Goal: Transaction & Acquisition: Book appointment/travel/reservation

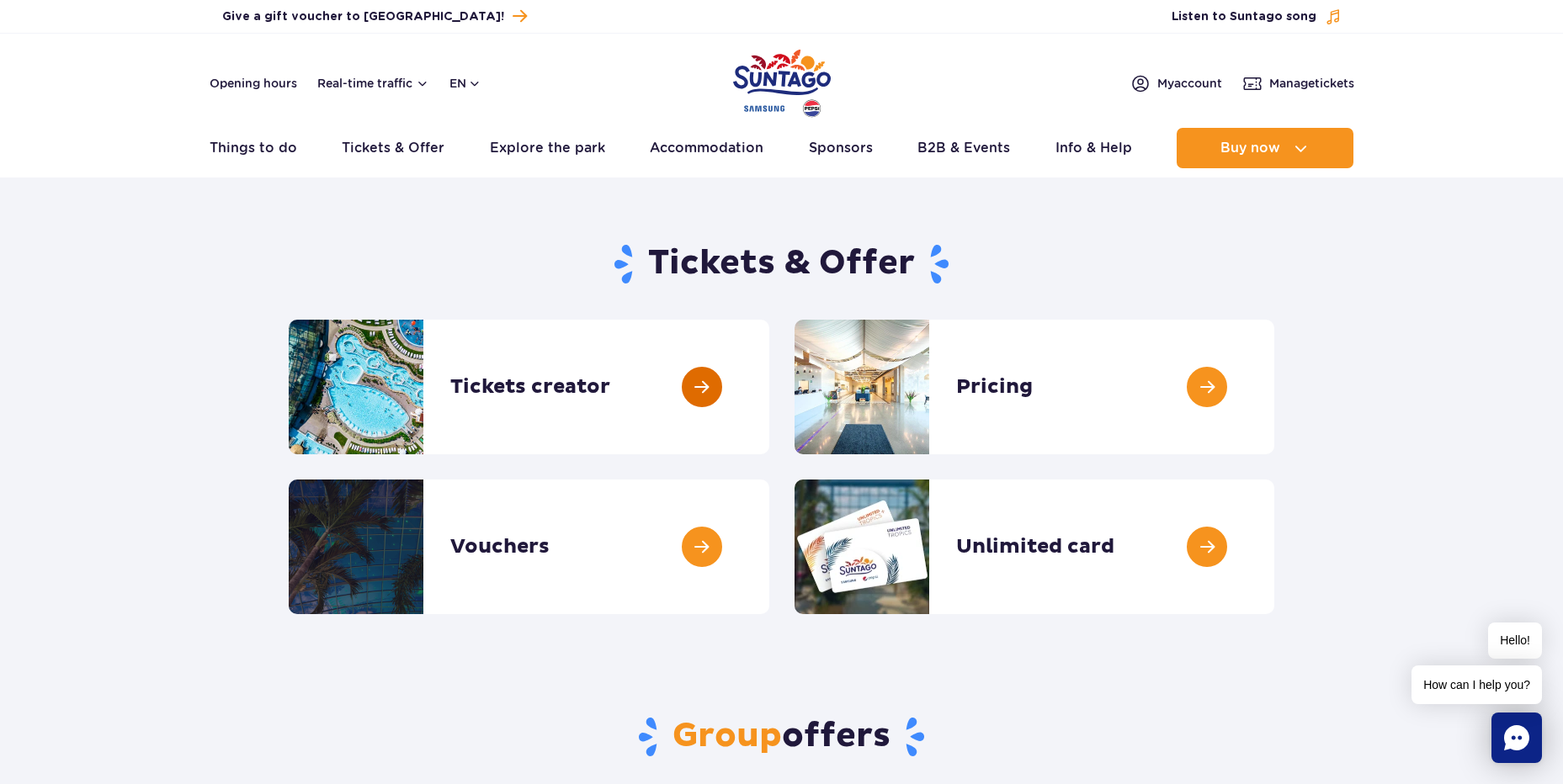
click at [770, 392] on link at bounding box center [770, 387] width 0 height 135
click at [481, 80] on button "en" at bounding box center [465, 83] width 32 height 17
click at [496, 119] on span "PL" at bounding box center [490, 123] width 16 height 17
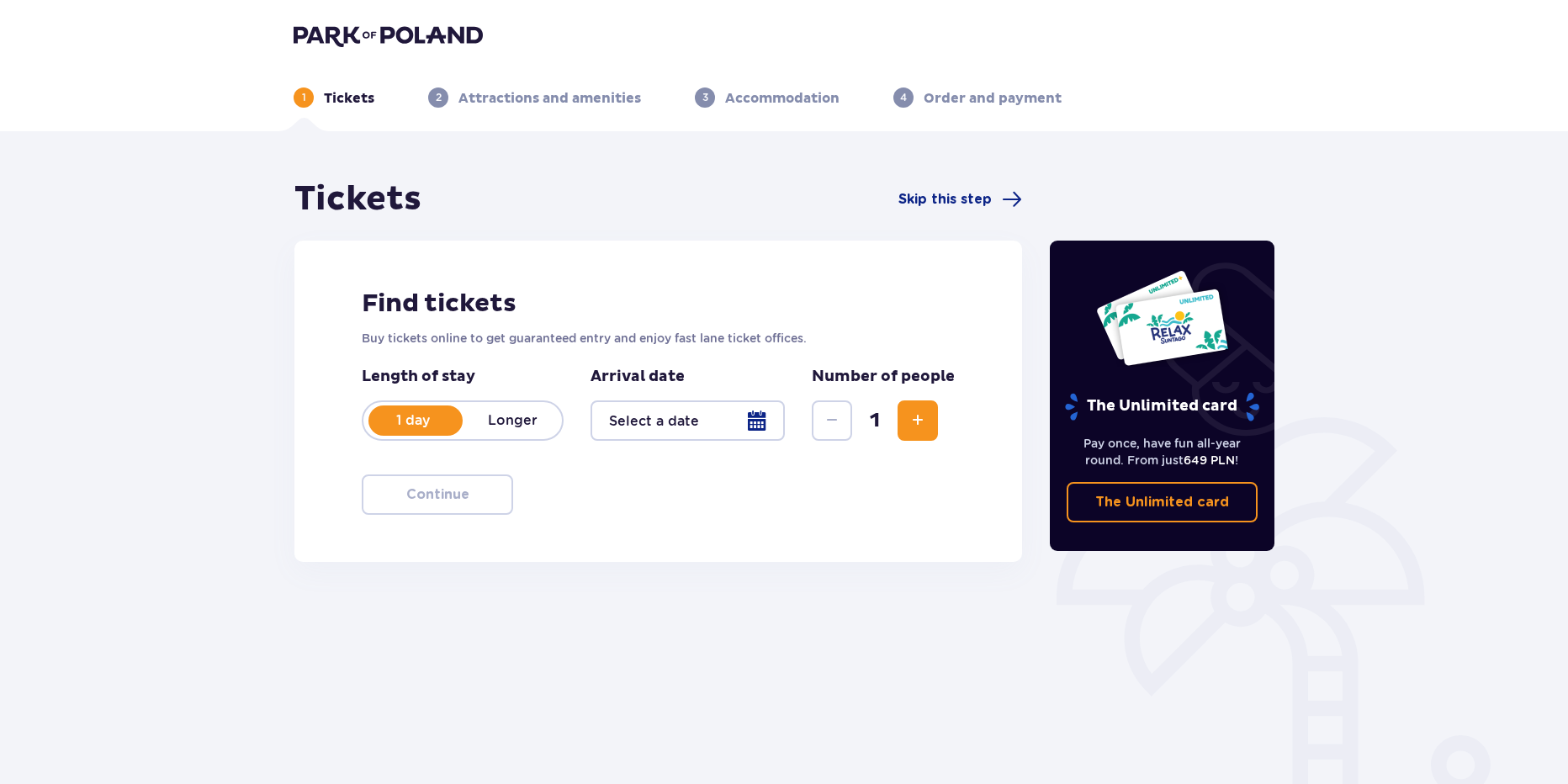
click at [521, 425] on p "Longer" at bounding box center [513, 420] width 100 height 19
click at [423, 425] on p "1 day" at bounding box center [413, 420] width 100 height 19
click at [741, 420] on div at bounding box center [687, 420] width 194 height 40
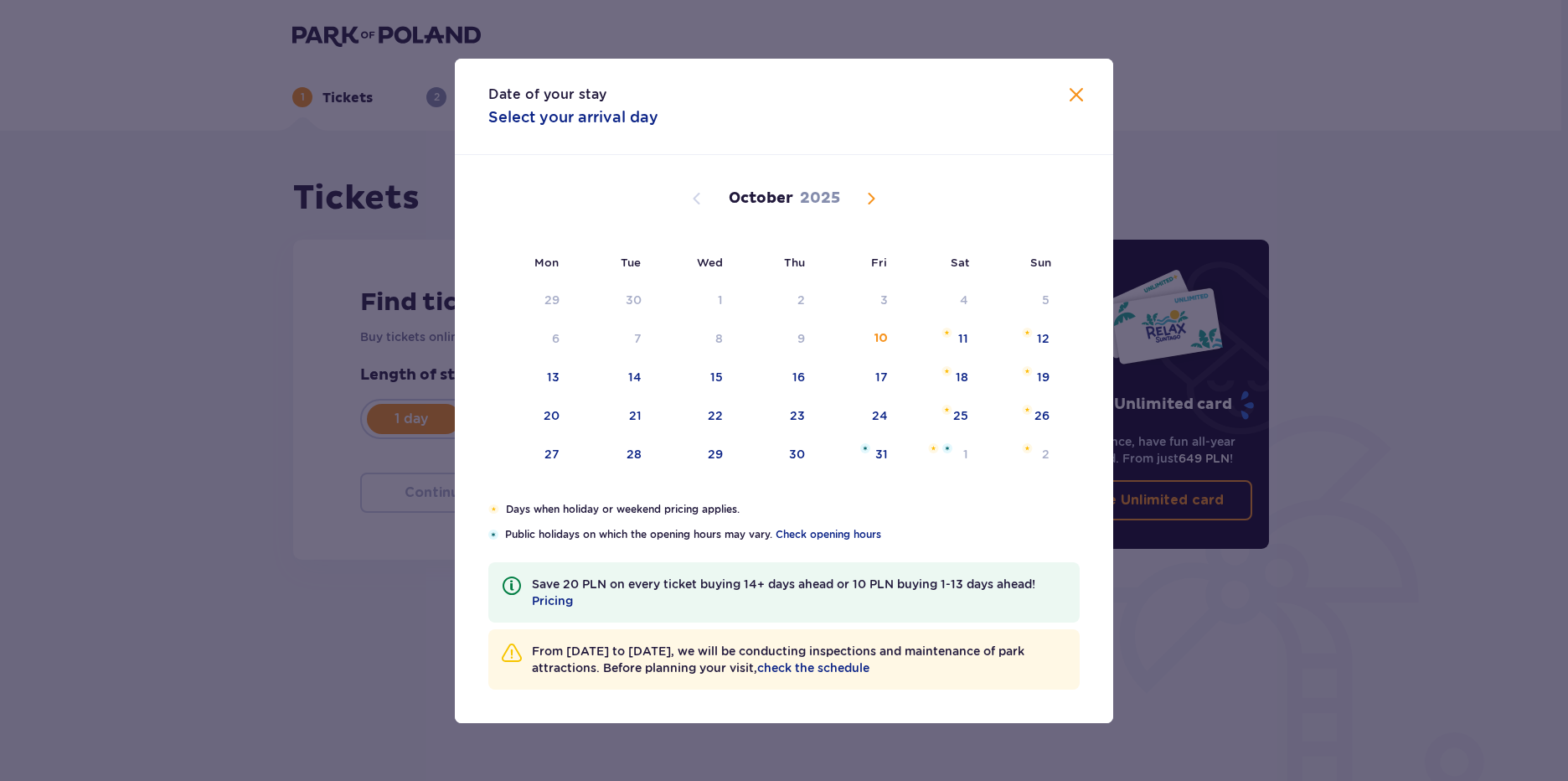
click at [874, 203] on span "Next month" at bounding box center [871, 198] width 20 height 20
click at [873, 199] on span "Next month" at bounding box center [871, 198] width 20 height 20
click at [626, 410] on div "23" at bounding box center [610, 416] width 83 height 37
type input "23.12.25"
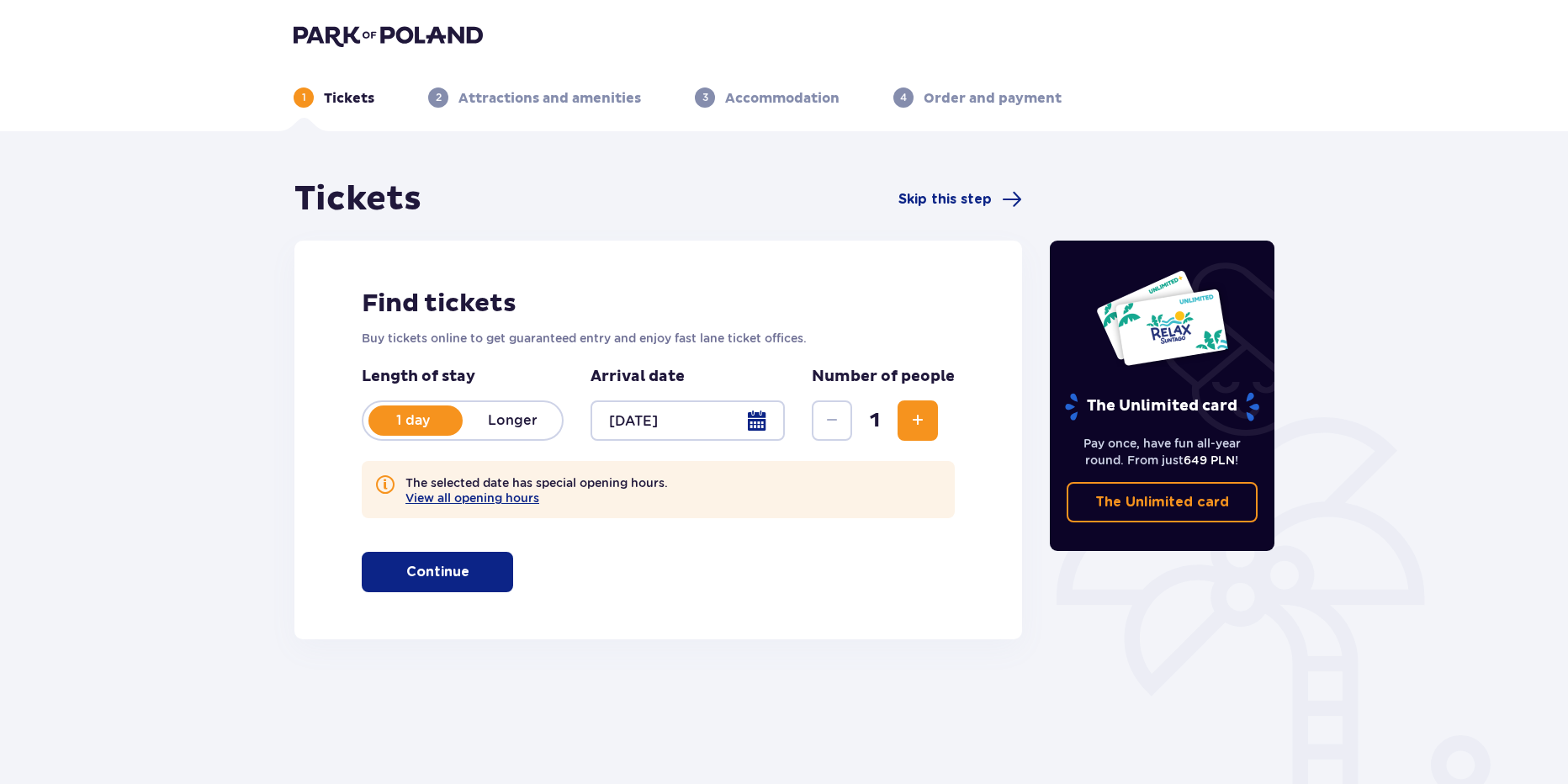
click at [918, 419] on span "Increase" at bounding box center [918, 421] width 21 height 21
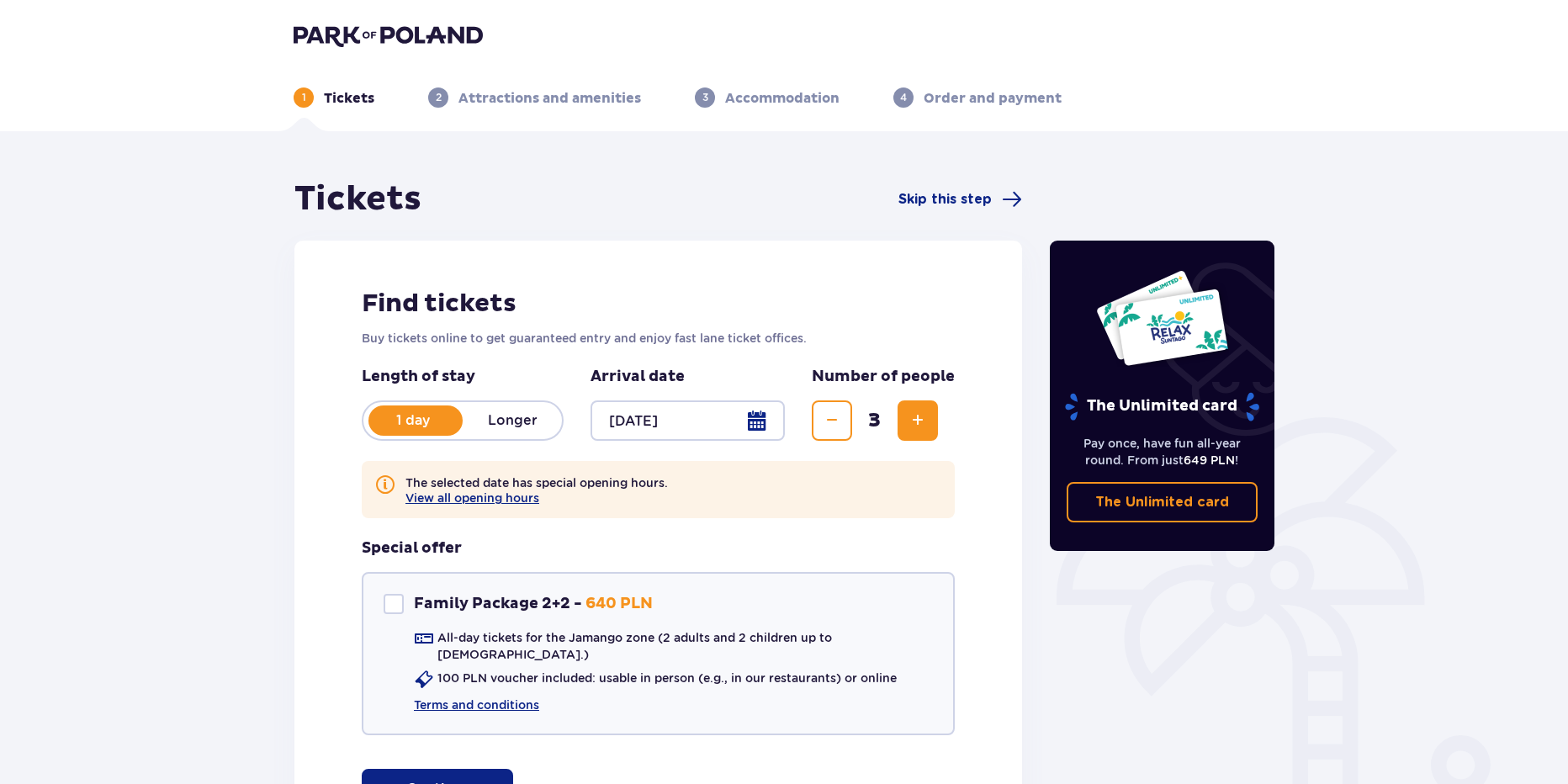
click at [918, 419] on span "Increase" at bounding box center [918, 421] width 21 height 21
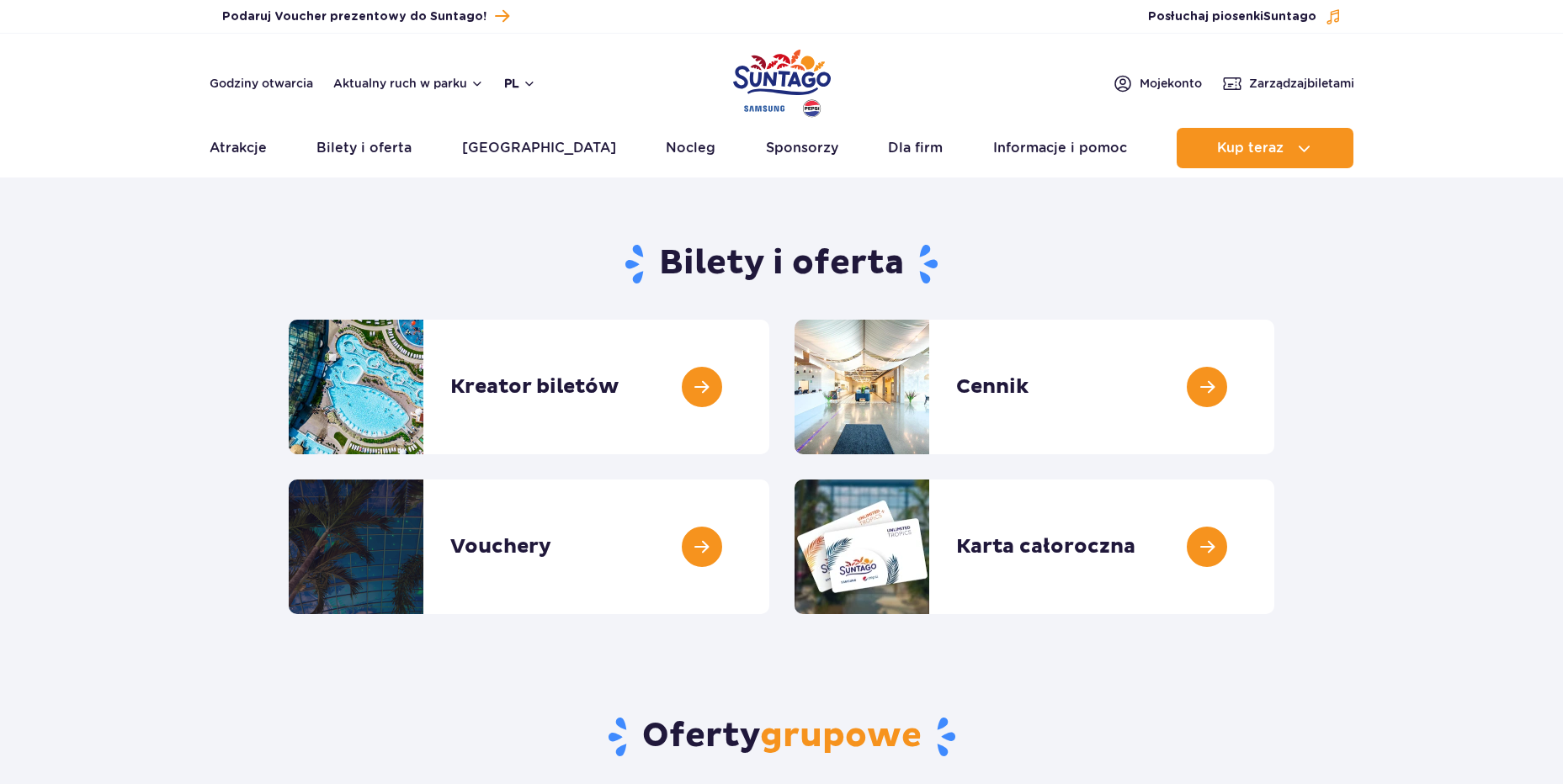
click at [506, 84] on button "pl" at bounding box center [520, 83] width 32 height 17
click at [550, 156] on span "EN" at bounding box center [545, 153] width 17 height 17
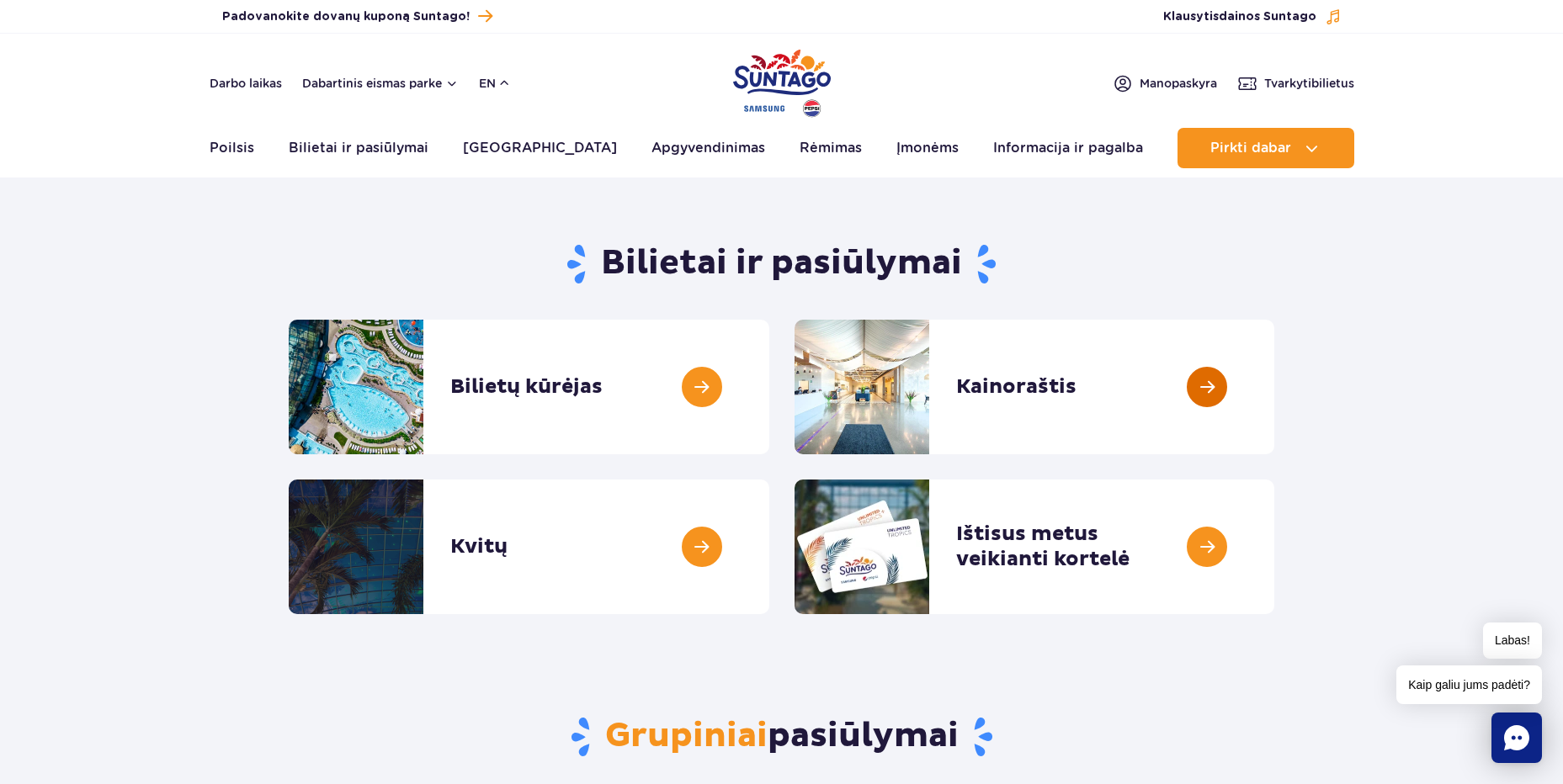
click at [1275, 376] on link at bounding box center [1275, 387] width 0 height 135
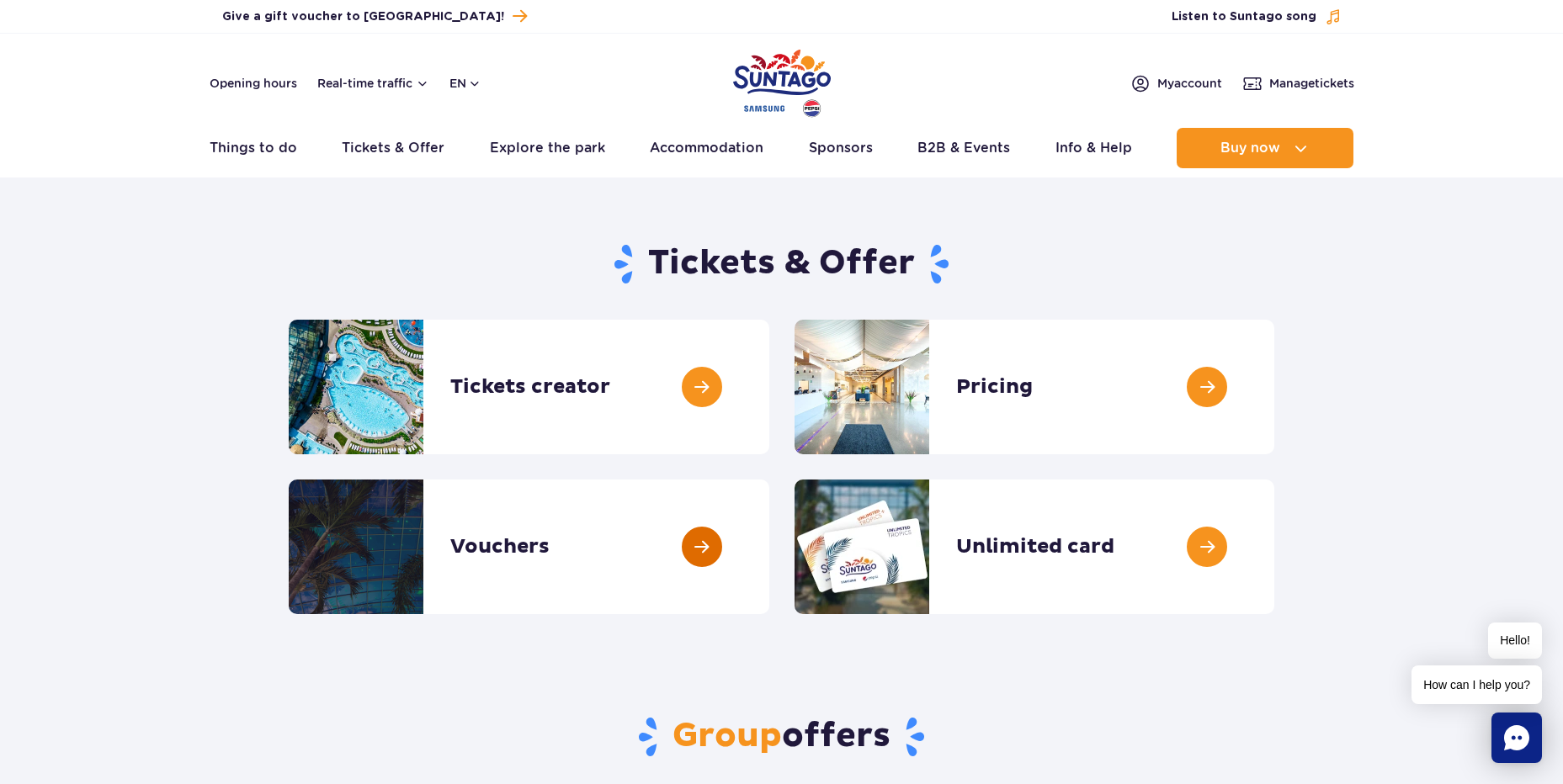
click at [770, 541] on link at bounding box center [770, 547] width 0 height 135
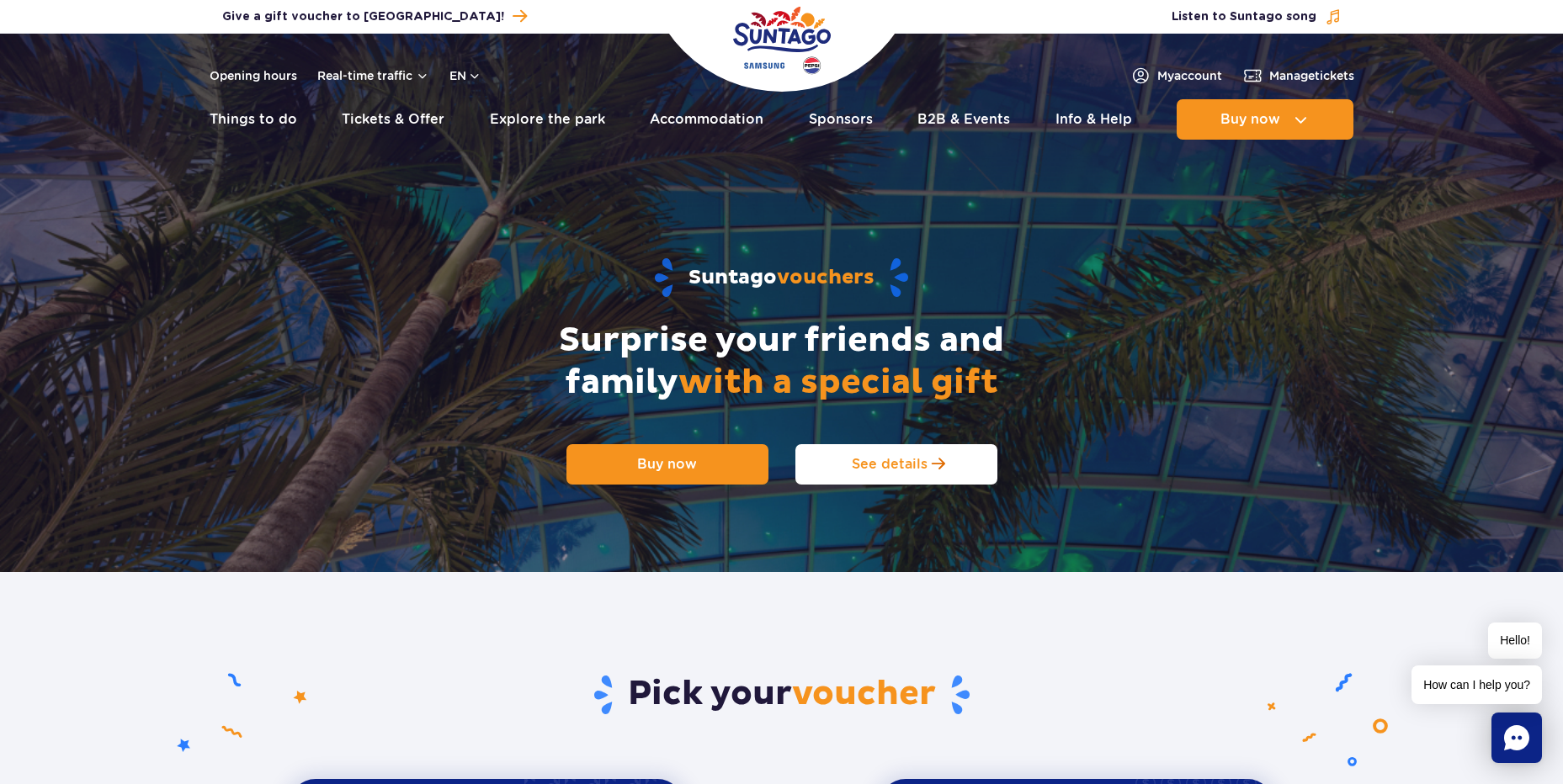
click at [947, 454] on link "See details" at bounding box center [896, 464] width 202 height 40
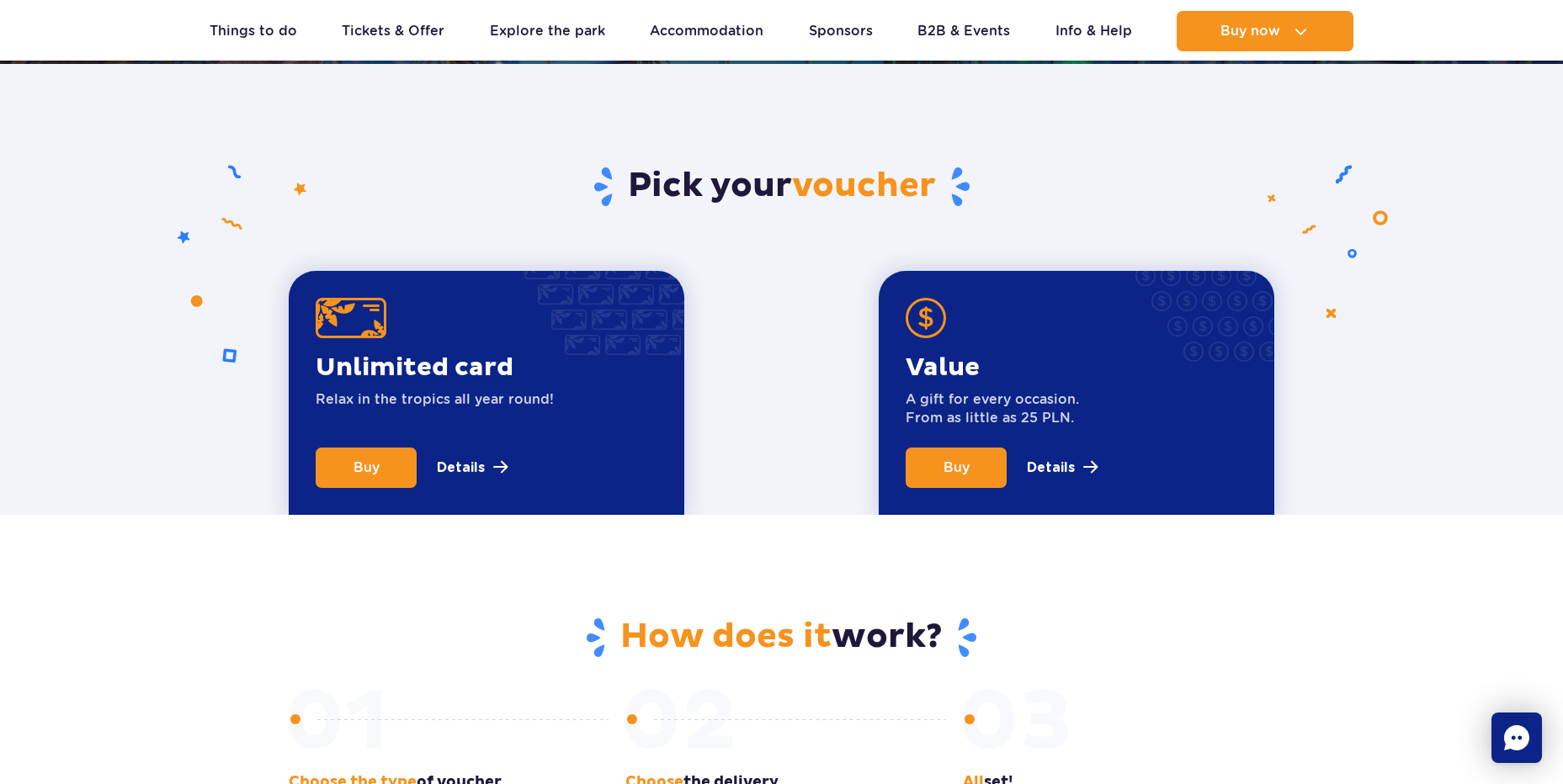
scroll to position [572, 0]
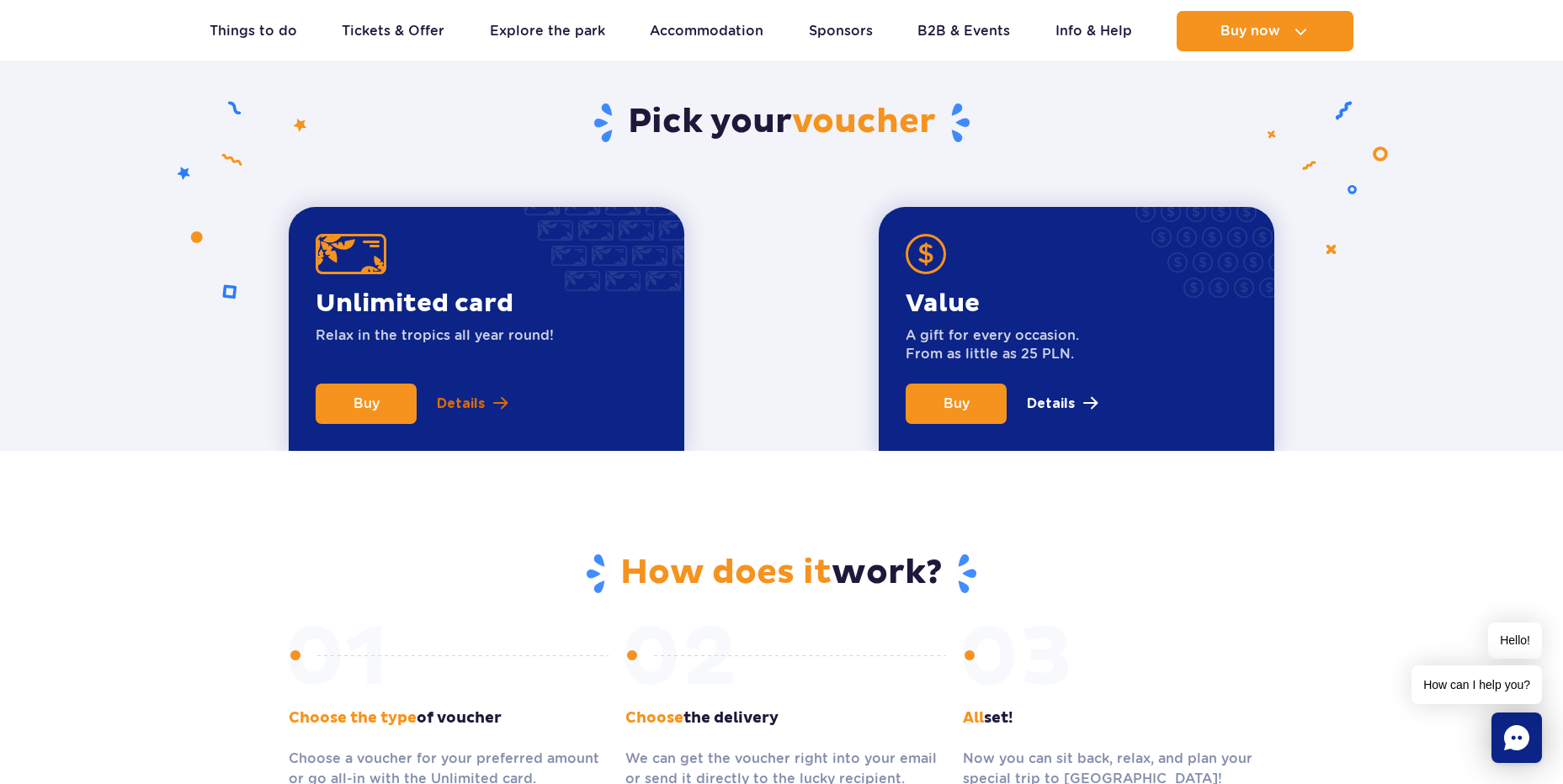
click at [476, 411] on p "Details" at bounding box center [460, 403] width 48 height 21
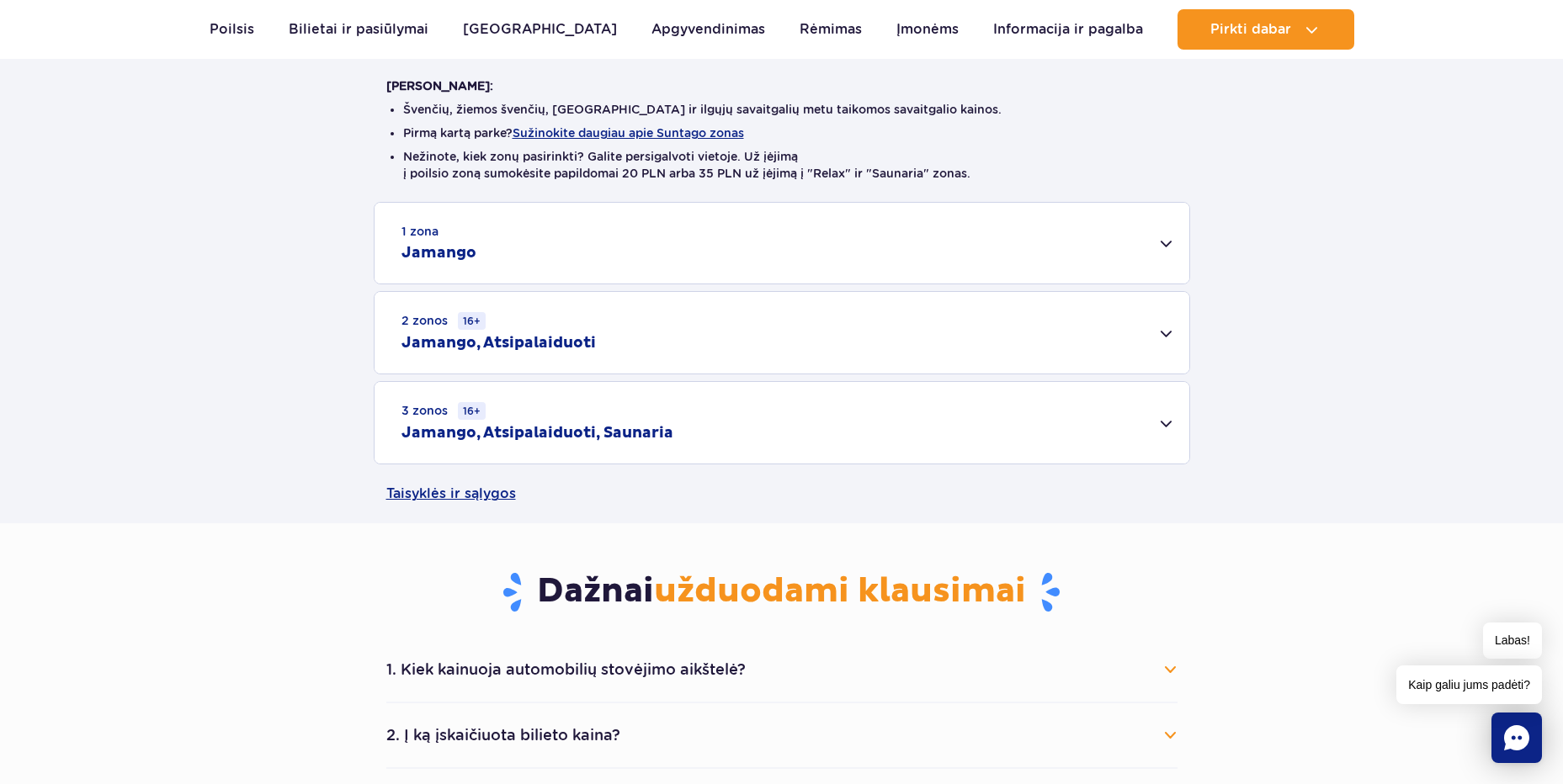
click at [1152, 330] on div "2 zonos 16+ Jamango, Atsipalaiduoti" at bounding box center [782, 333] width 815 height 82
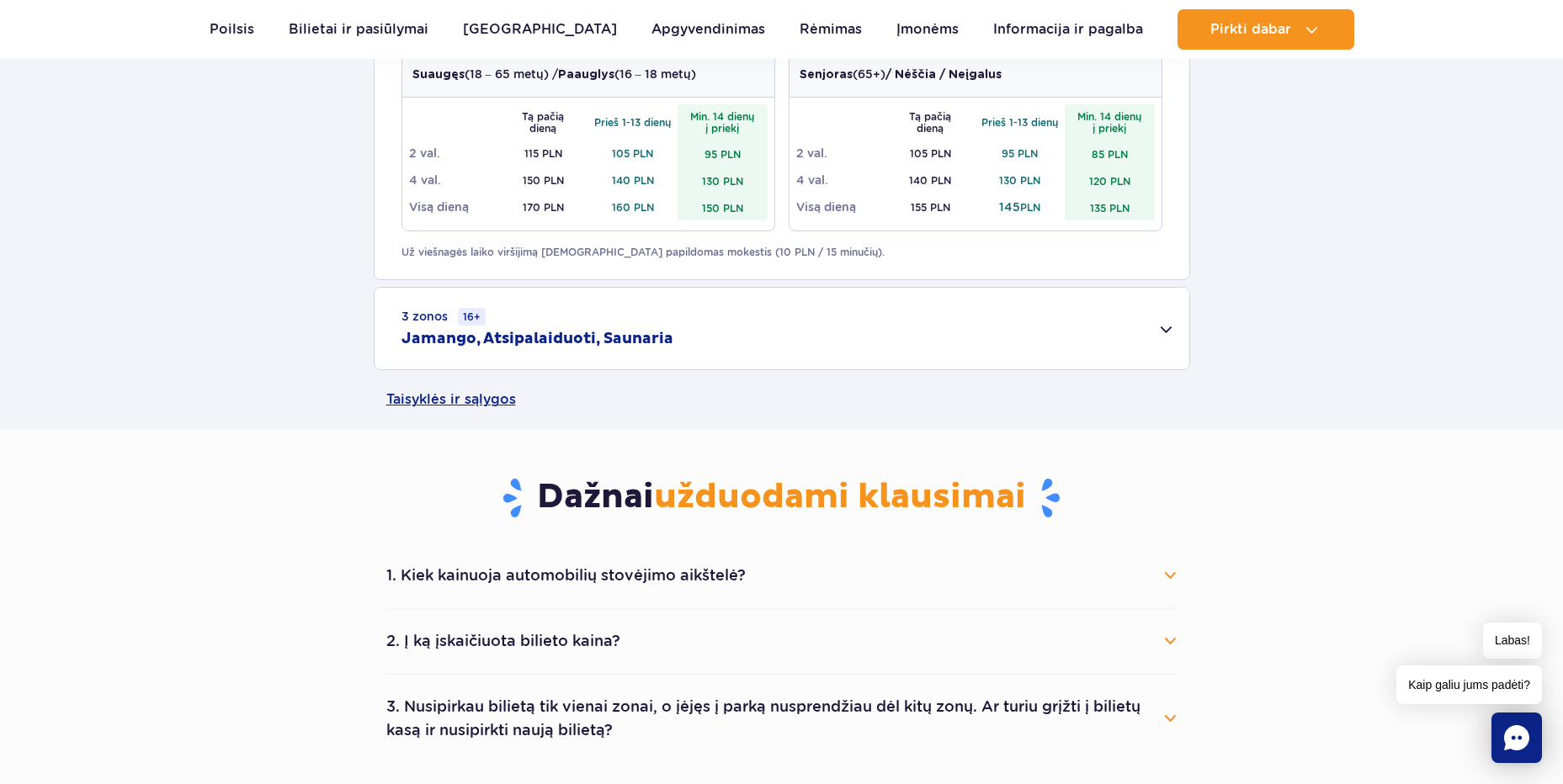
scroll to position [926, 0]
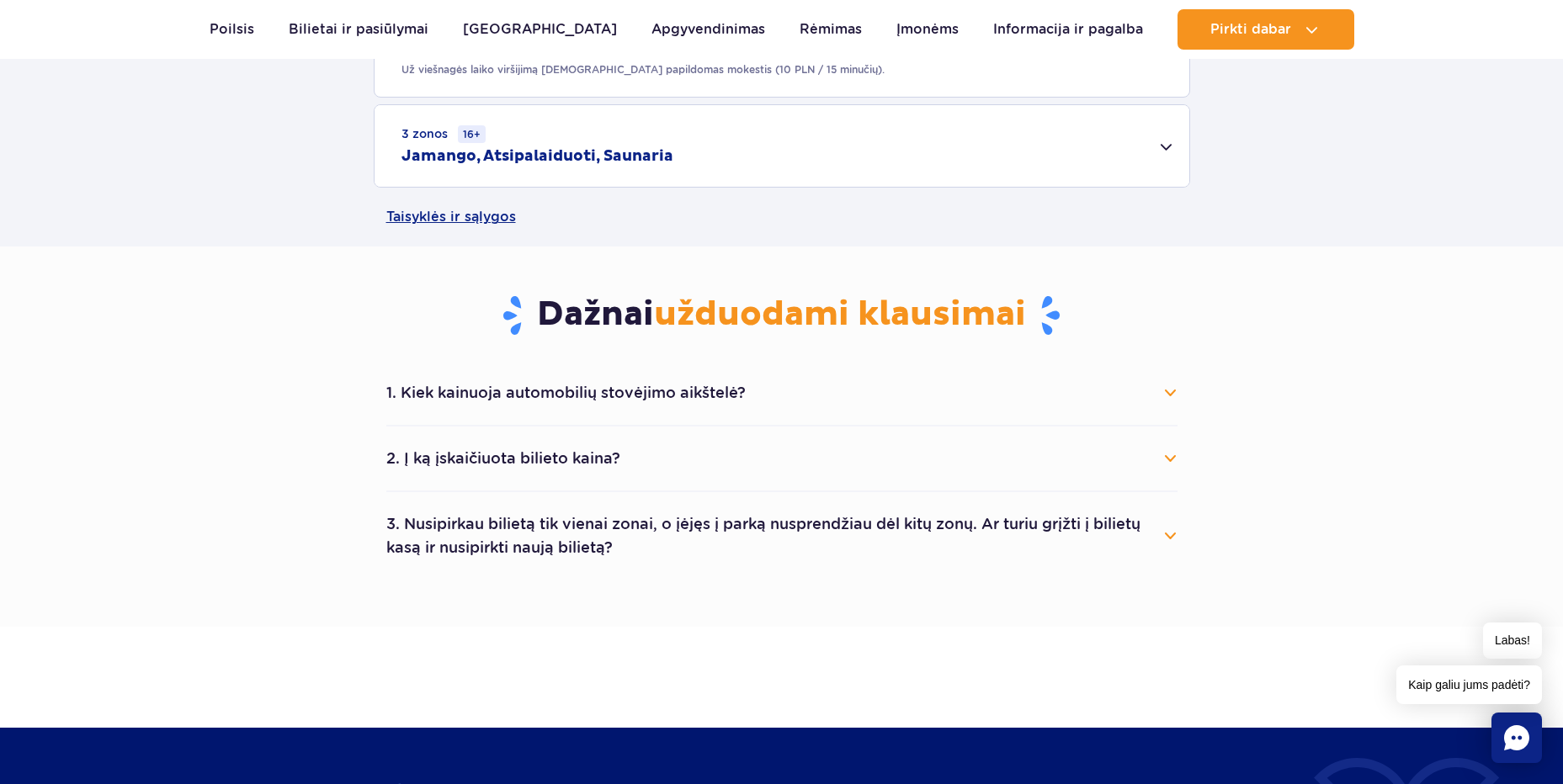
click at [1125, 392] on button "1. Kiek kainuoja automobilių stovėjimo aikštelė?" at bounding box center [782, 392] width 791 height 37
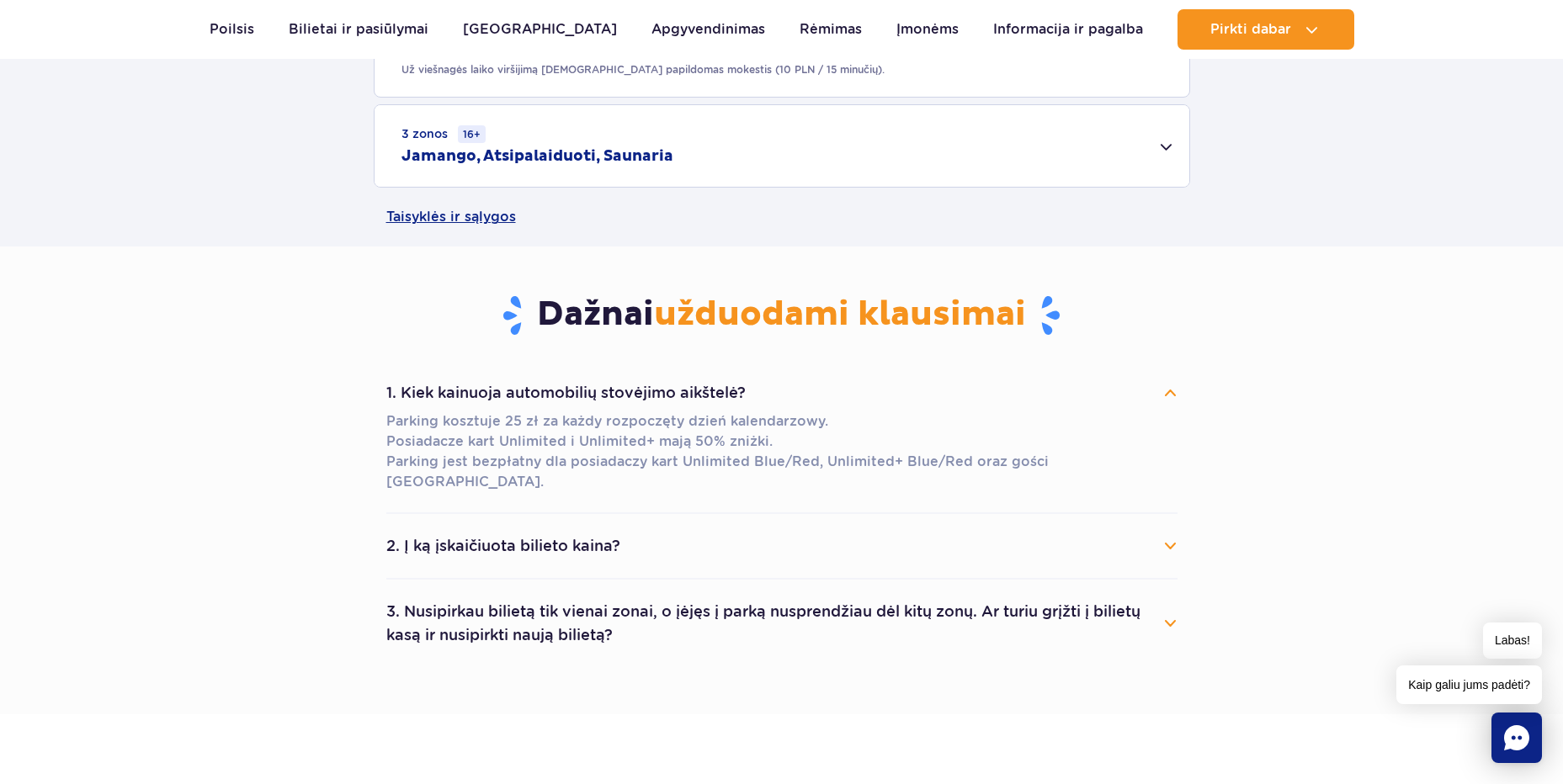
click at [1125, 395] on button "1. Kiek kainuoja automobilių stovėjimo aikštelė?" at bounding box center [782, 392] width 791 height 37
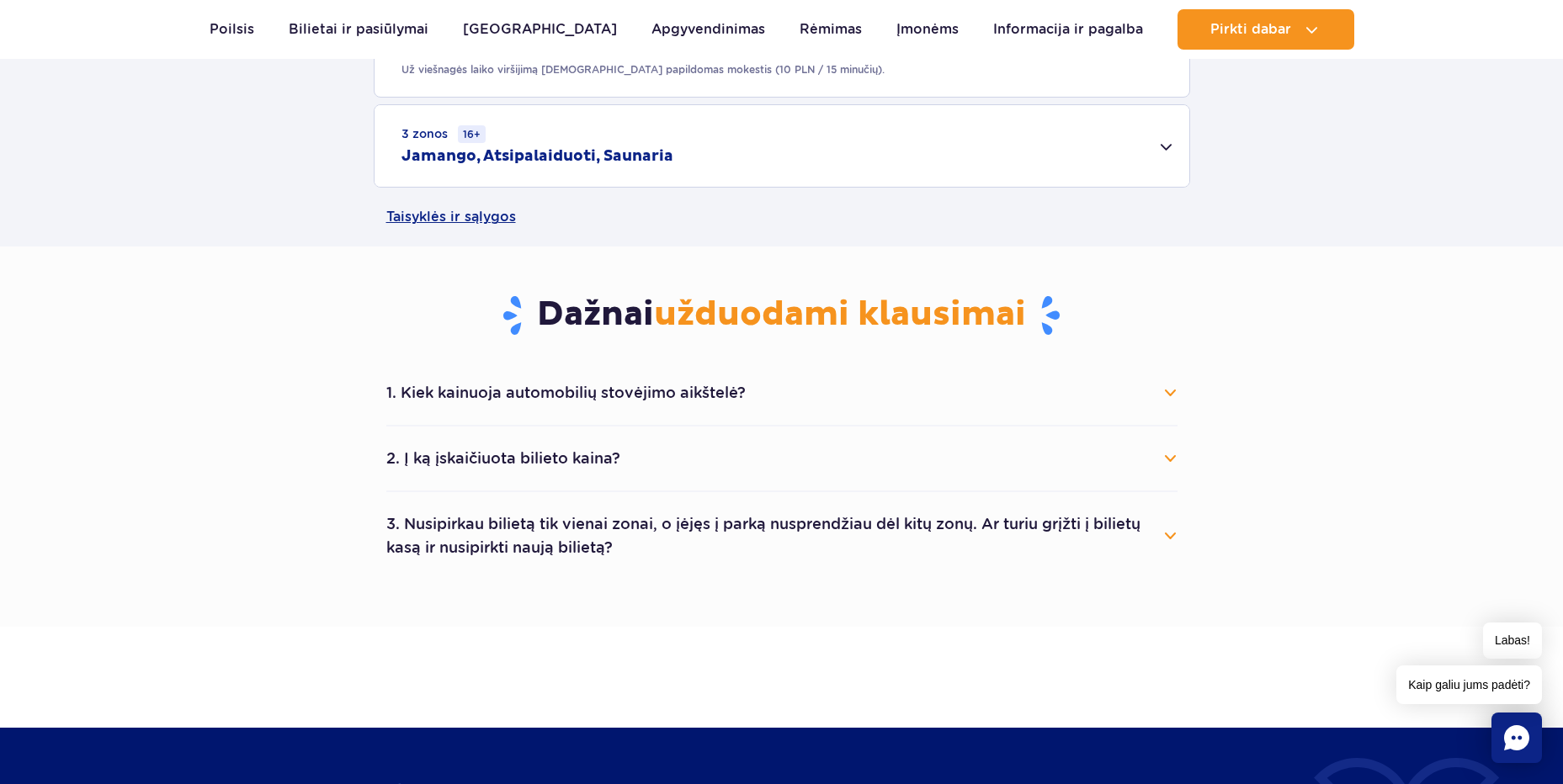
click at [1108, 468] on button "2. Į ką įskaičiuota bilieto kaina?" at bounding box center [782, 459] width 791 height 37
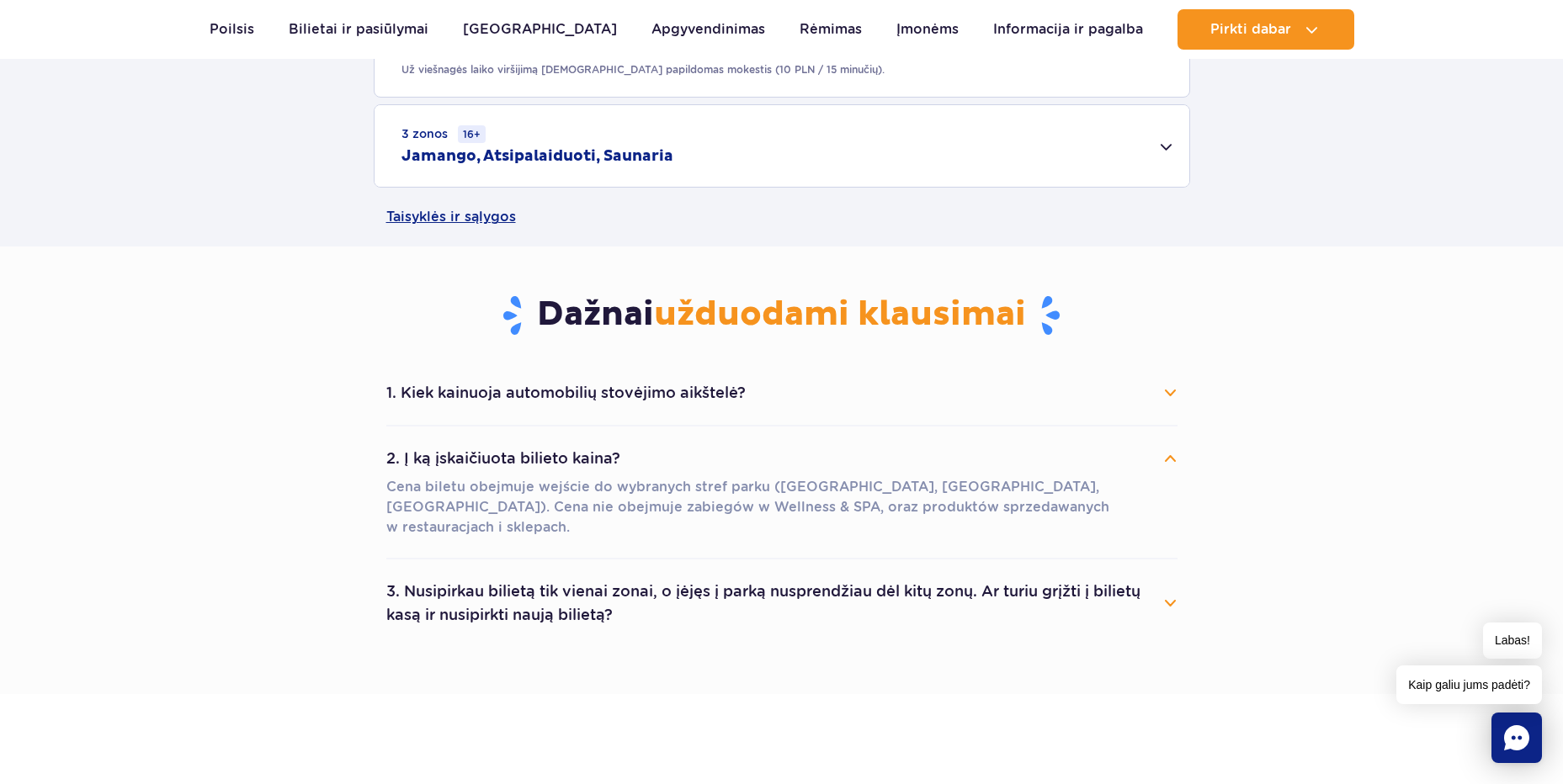
click at [1108, 468] on button "2. Į ką įskaičiuota bilieto kaina?" at bounding box center [782, 459] width 791 height 37
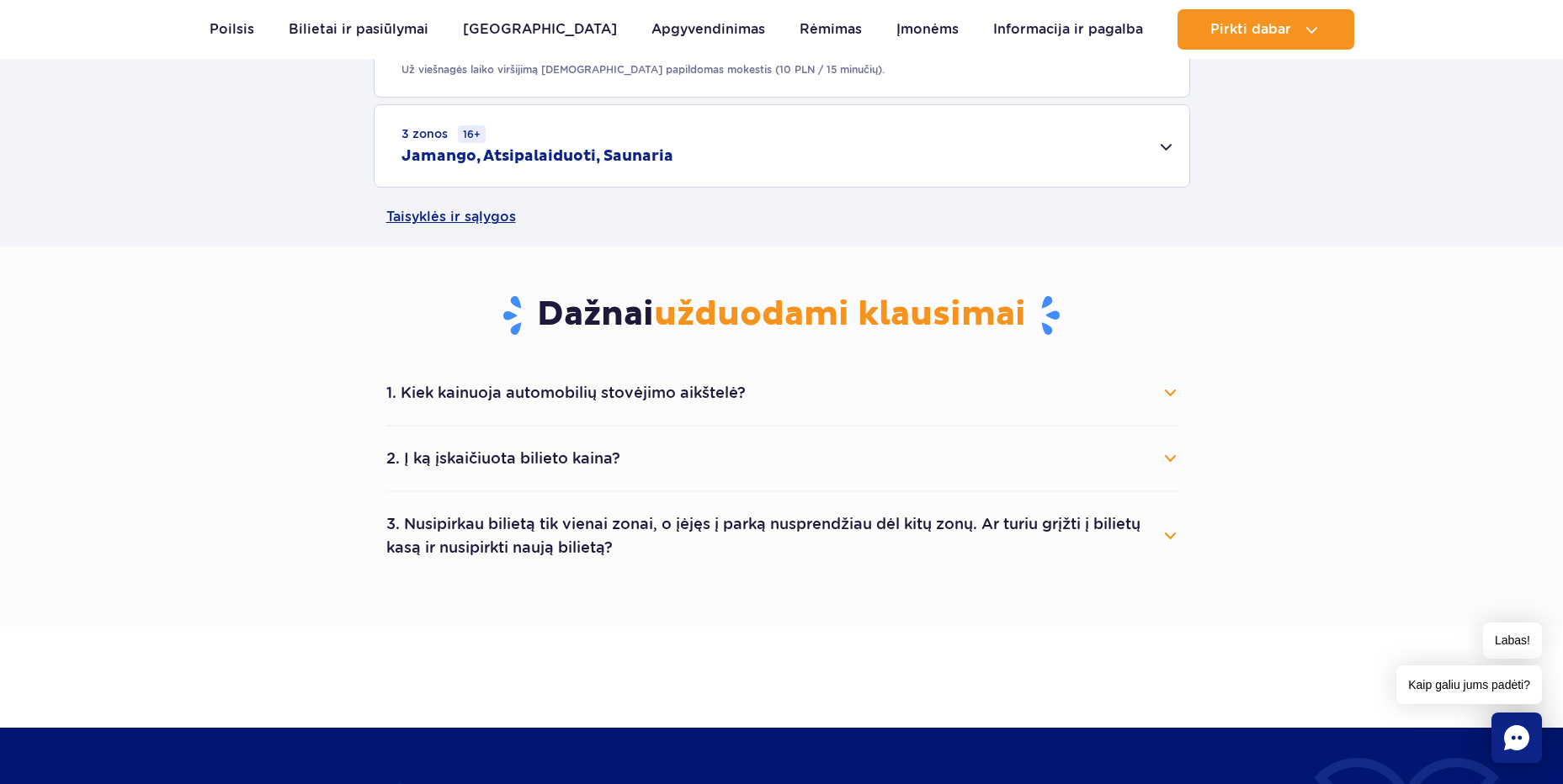
click at [1078, 537] on button "3. Nusipirkau bilietą tik vienai zonai, o įėjęs į parką nusprendžiau dėl kitų z…" at bounding box center [782, 536] width 791 height 61
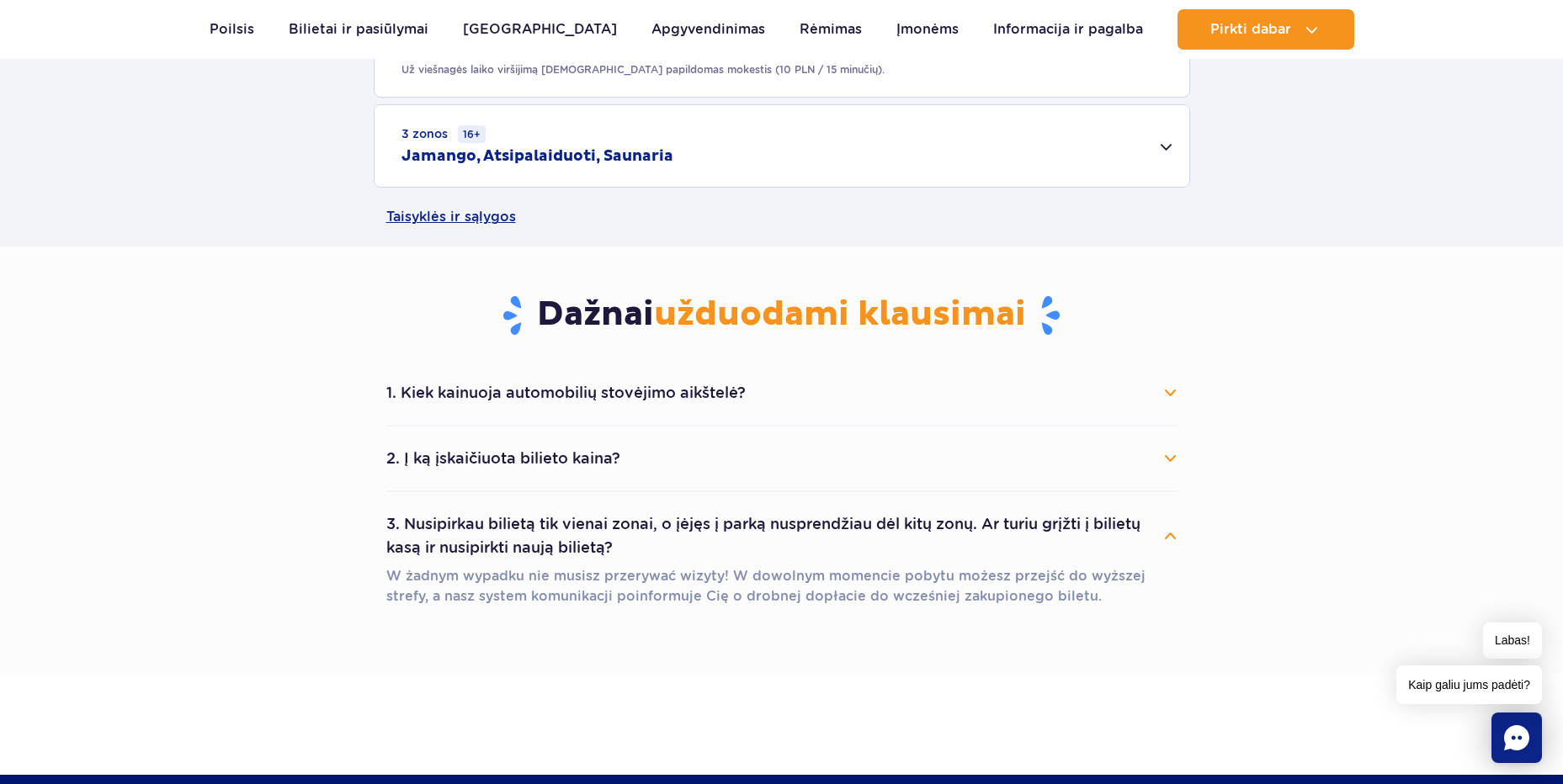
click at [1078, 537] on button "3. Nusipirkau bilietą tik vienai zonai, o įėjęs į parką nusprendžiau dėl kitų z…" at bounding box center [782, 536] width 791 height 61
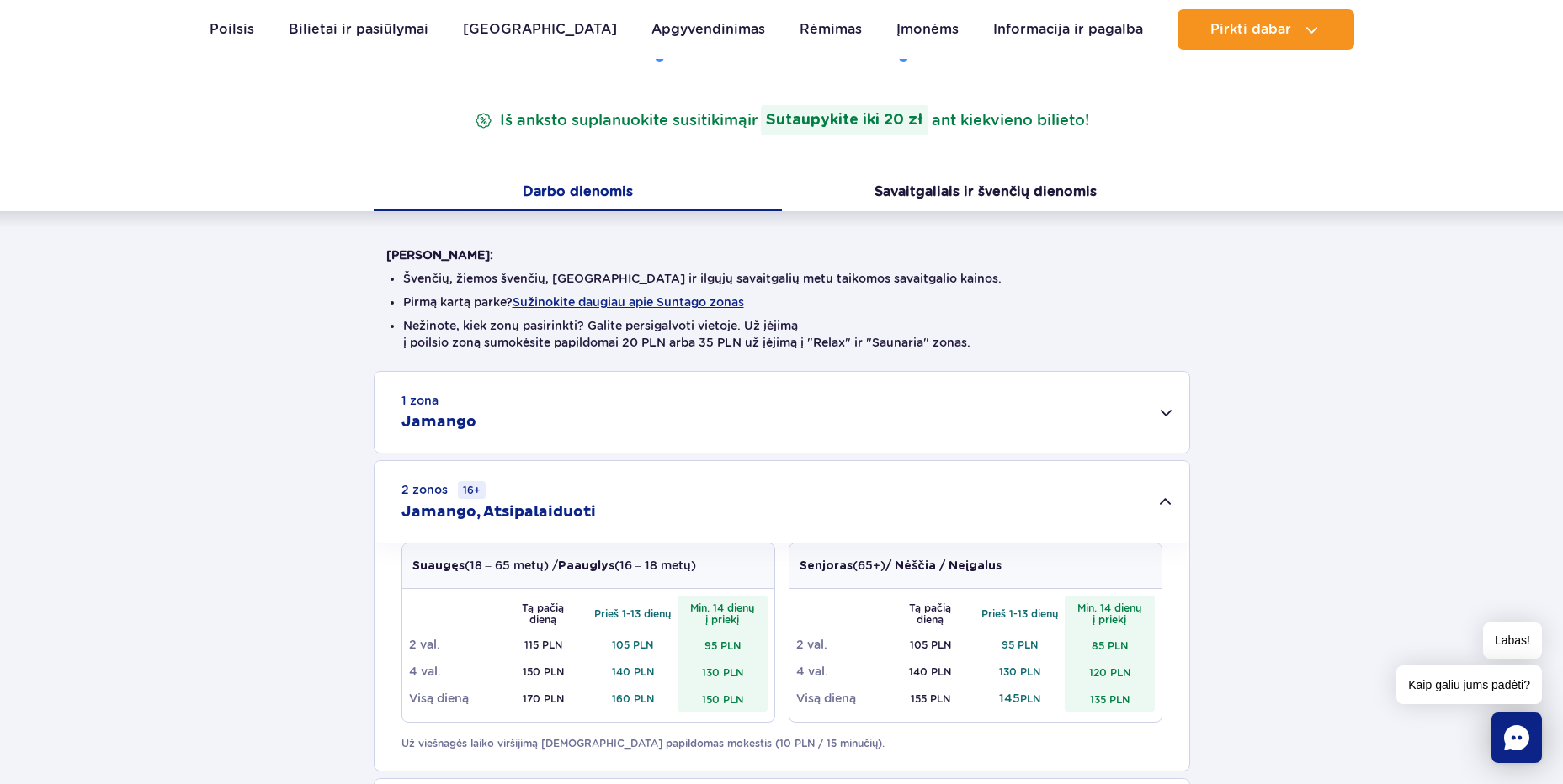
scroll to position [0, 0]
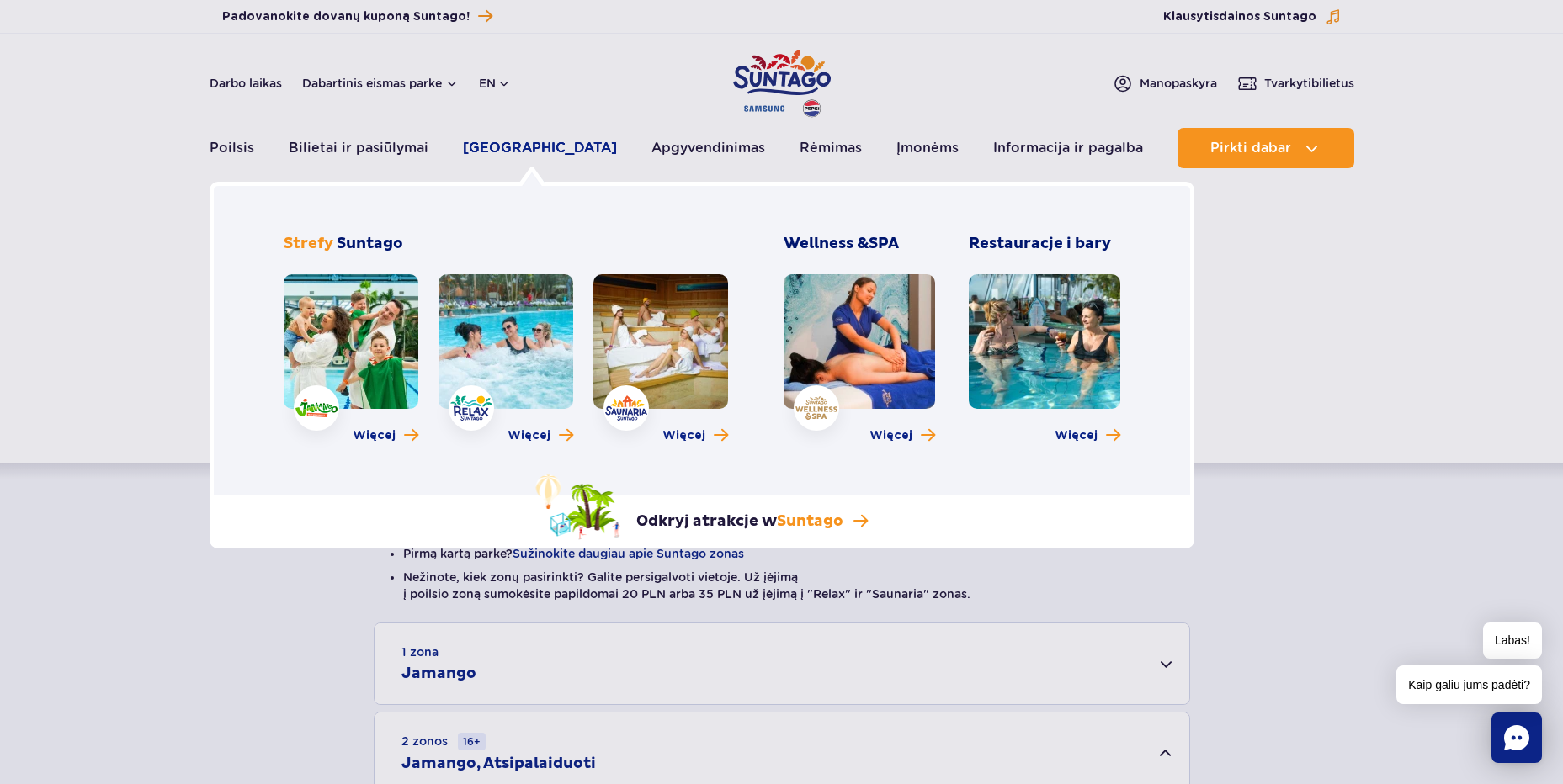
click at [538, 152] on link "[GEOGRAPHIC_DATA]" at bounding box center [540, 147] width 154 height 40
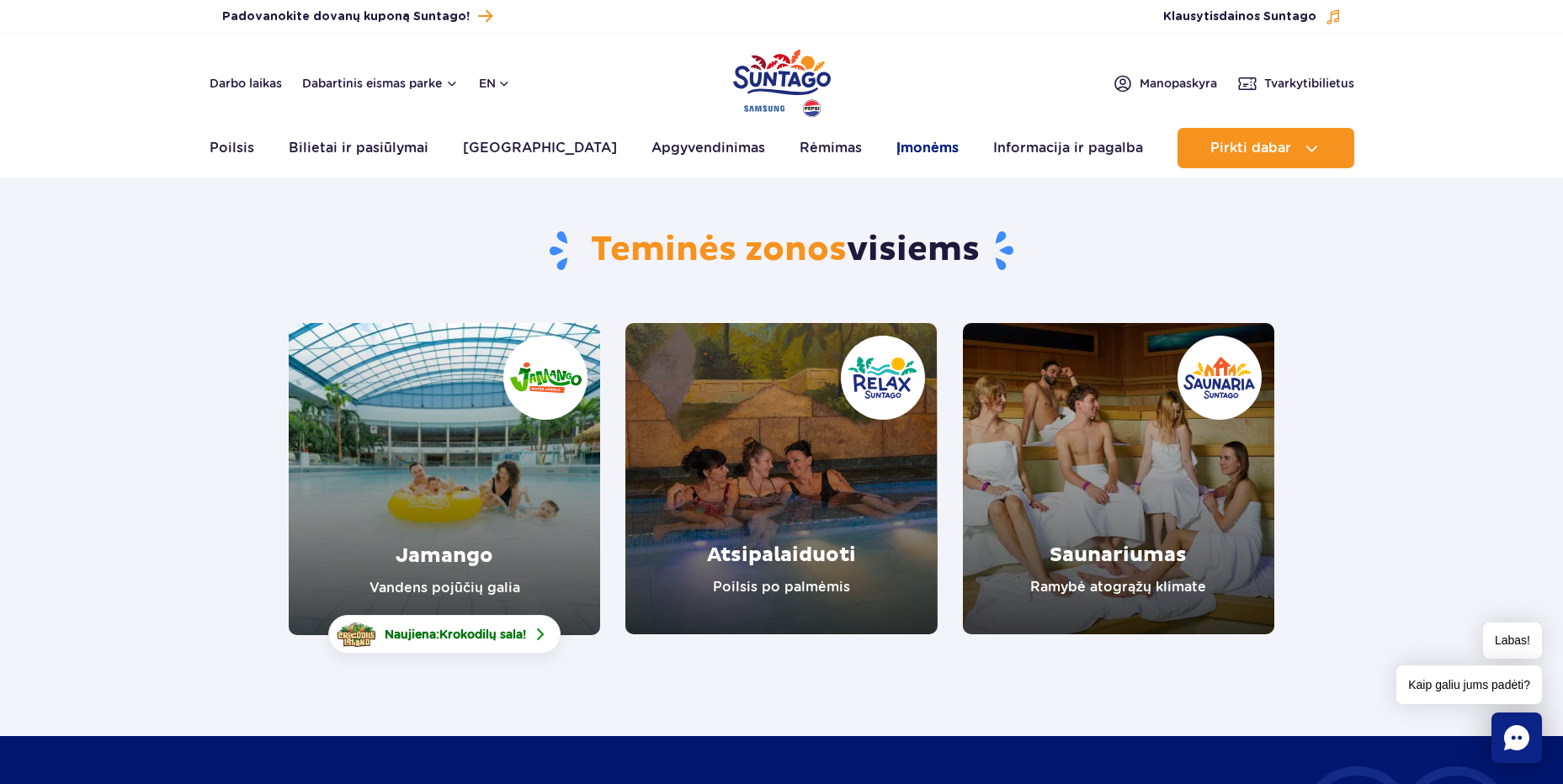
click at [908, 144] on link "Įmonėms" at bounding box center [928, 147] width 63 height 40
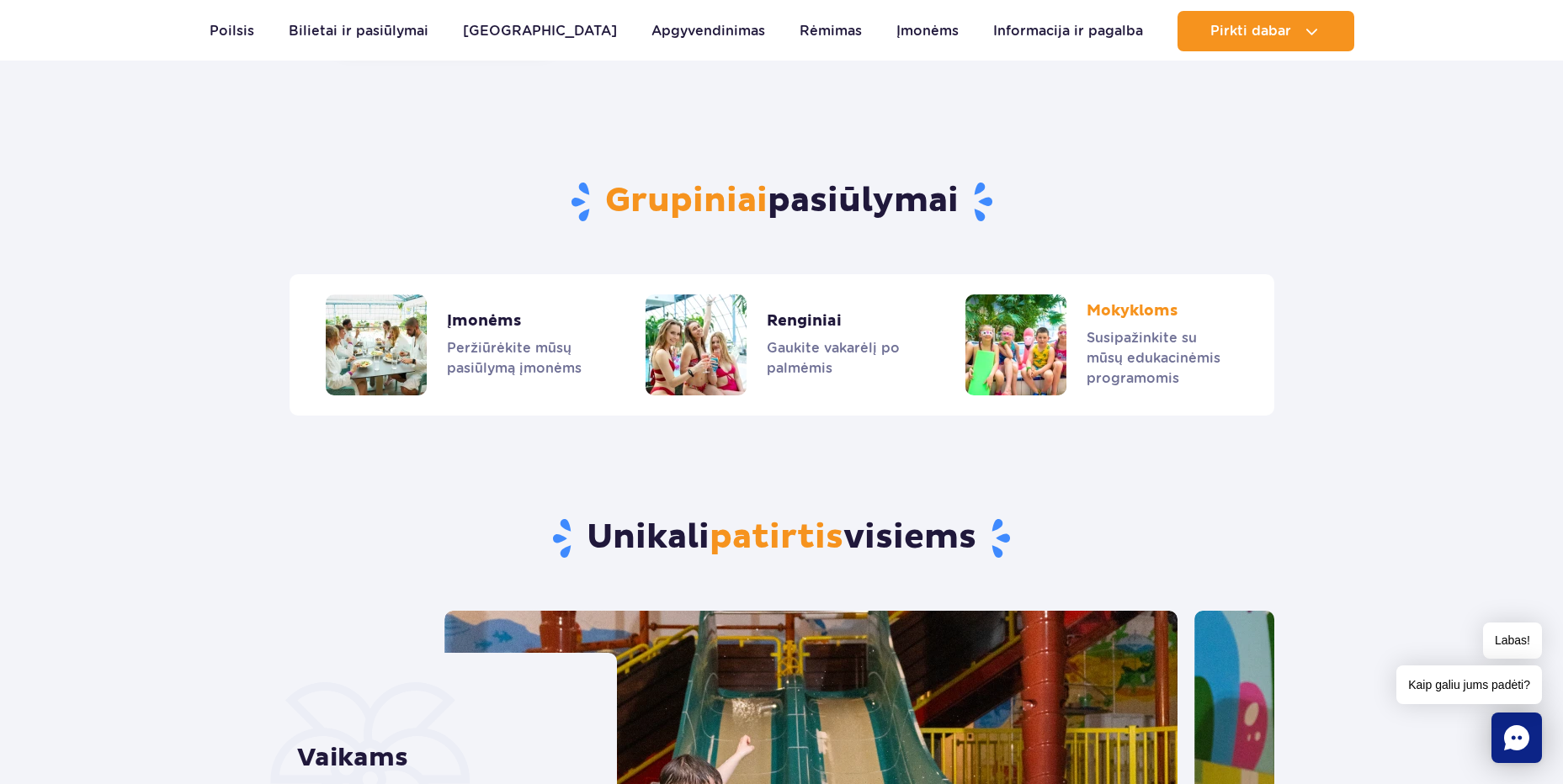
click at [1147, 331] on link "Mokykloms" at bounding box center [1100, 345] width 271 height 101
